Goal: Task Accomplishment & Management: Manage account settings

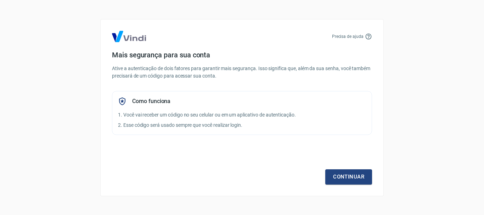
click at [314, 87] on div "Mais segurança para sua conta Ative a autenticação de dois fatores para garanti…" at bounding box center [242, 93] width 260 height 84
